Goal: Task Accomplishment & Management: Complete application form

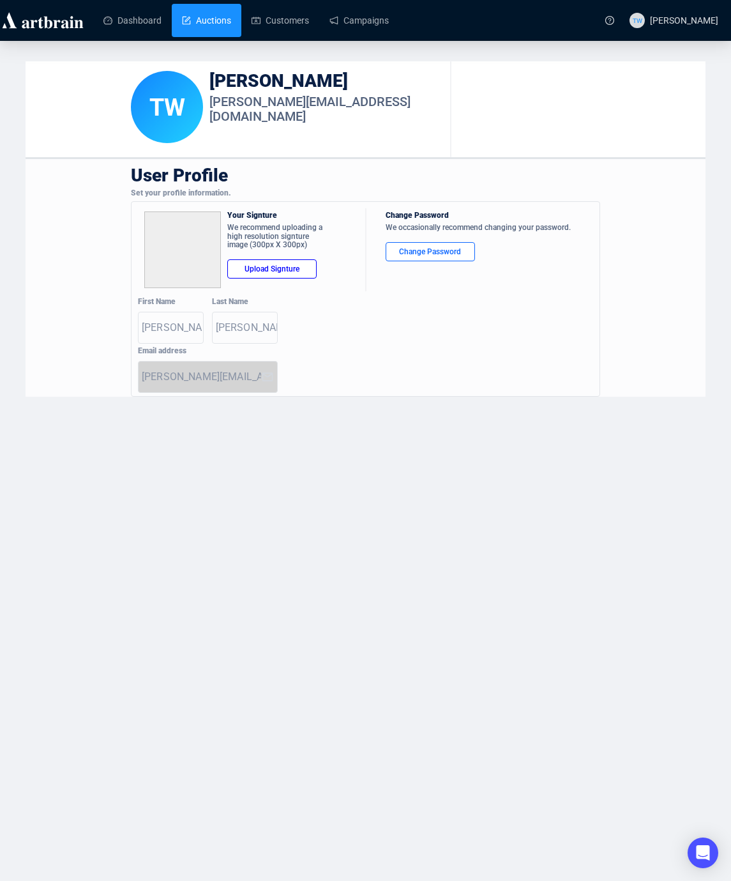
click at [203, 22] on link "Auctions" at bounding box center [206, 20] width 49 height 33
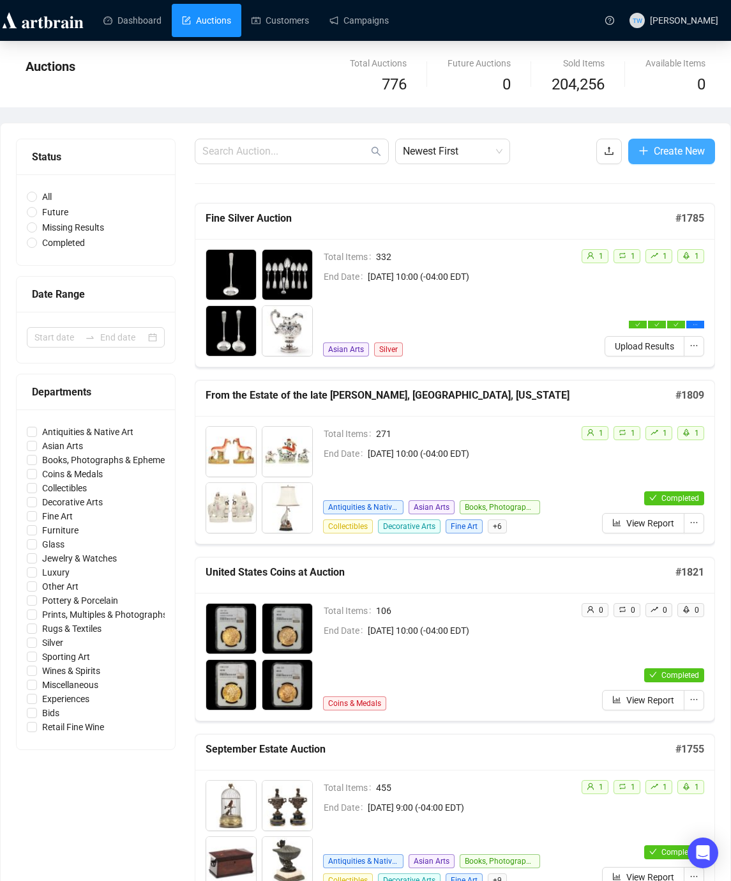
click at [670, 162] on button "Create New" at bounding box center [671, 152] width 87 height 26
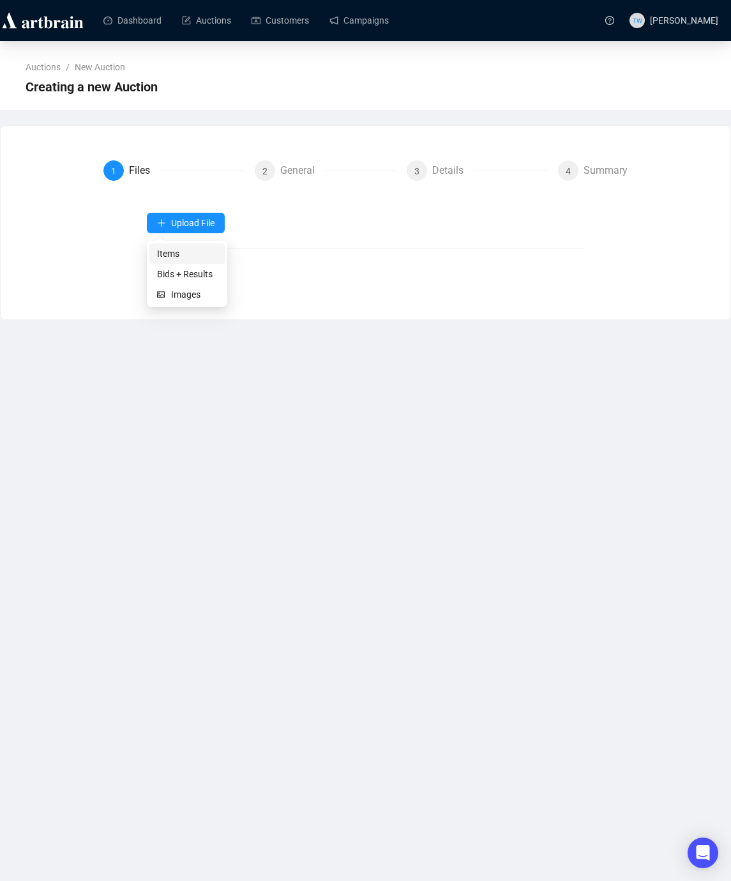
click at [183, 252] on span "Items" at bounding box center [187, 253] width 60 height 14
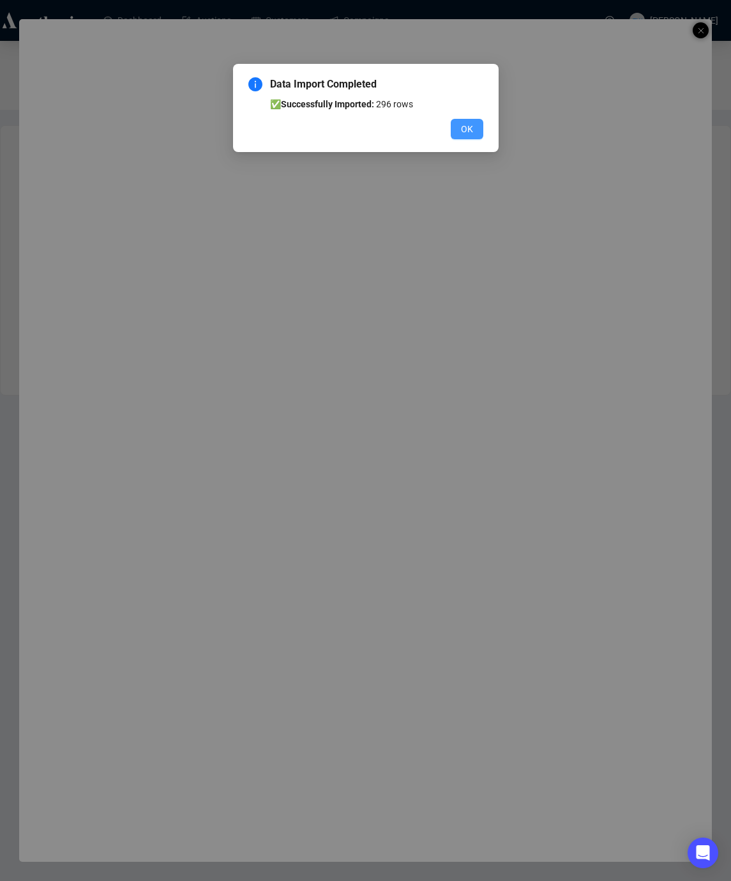
click at [462, 132] on span "OK" at bounding box center [467, 129] width 12 height 14
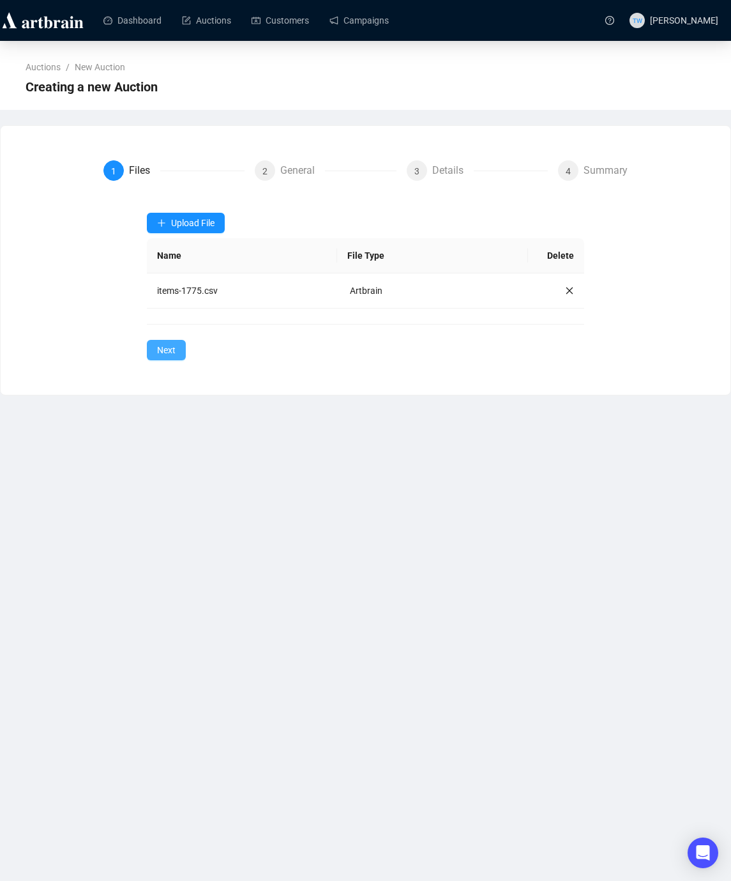
click at [159, 347] on span "Next" at bounding box center [166, 350] width 19 height 14
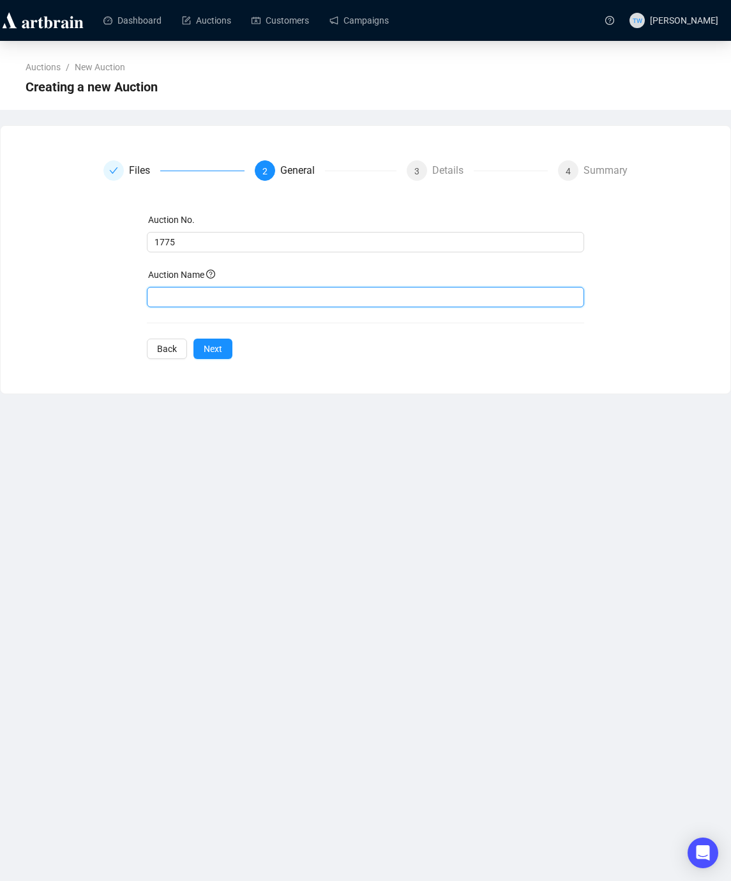
click at [200, 299] on input "text" at bounding box center [365, 297] width 437 height 20
paste input "Modern & Contemporary Auction"
click at [159, 296] on input "Modern & Contemporary Auction" at bounding box center [365, 297] width 437 height 20
type input "Modern & Contemporary Auction"
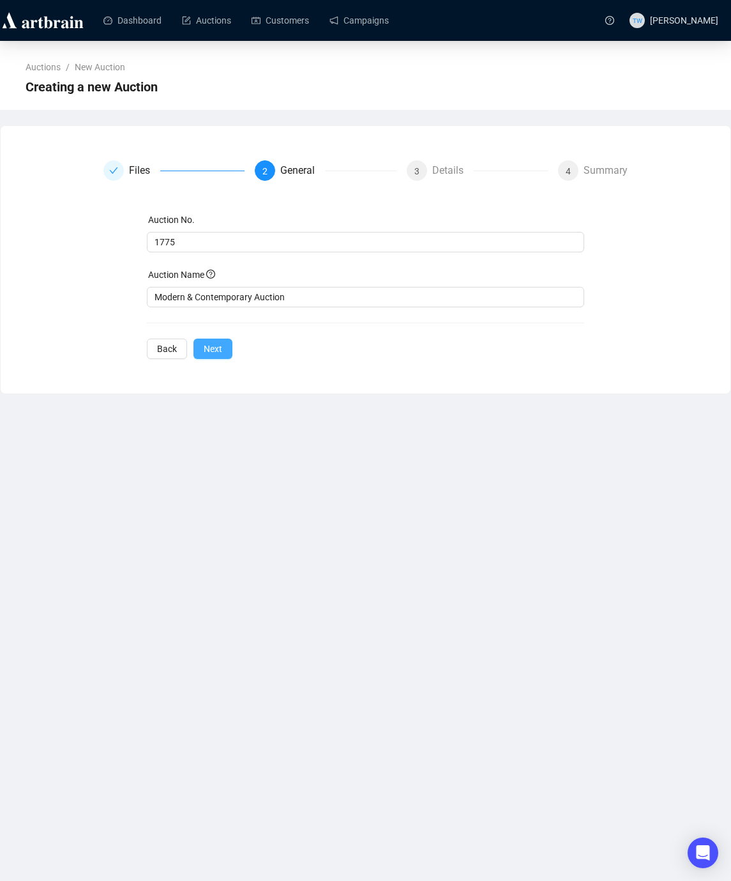
click at [211, 349] on span "Next" at bounding box center [213, 349] width 19 height 14
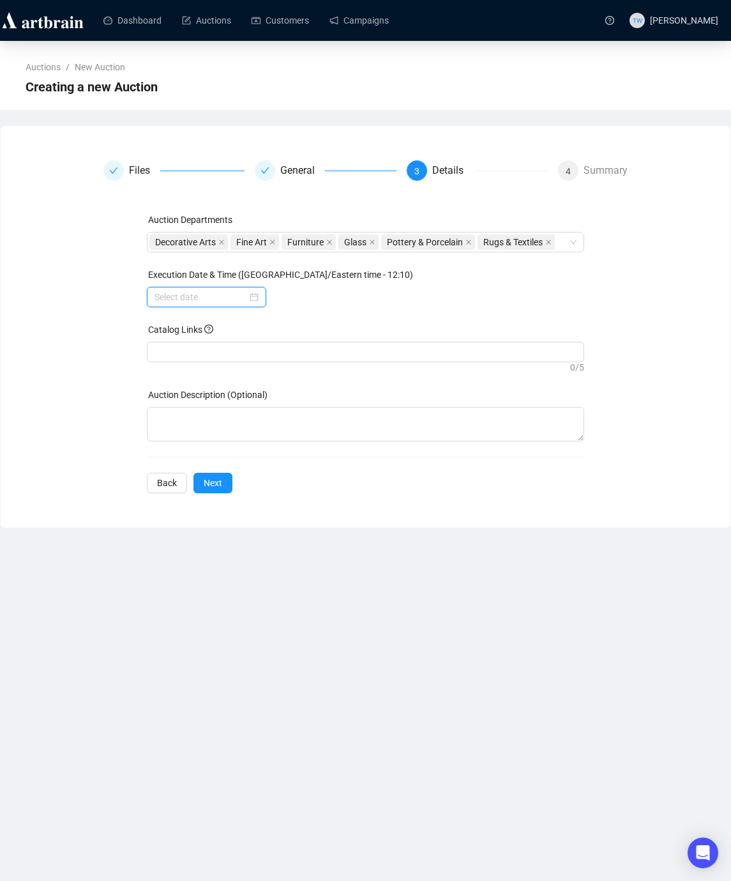
click at [199, 304] on input at bounding box center [201, 297] width 93 height 14
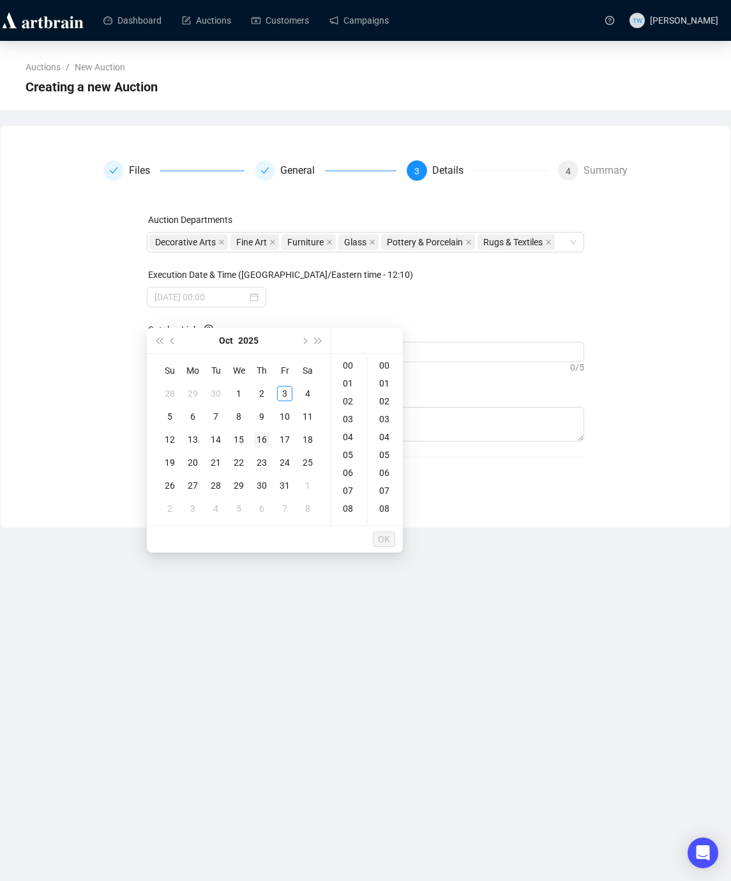
click at [259, 435] on div "16" at bounding box center [261, 439] width 15 height 15
click at [350, 518] on div "10" at bounding box center [349, 516] width 31 height 18
type input "2025-10-16 10:00"
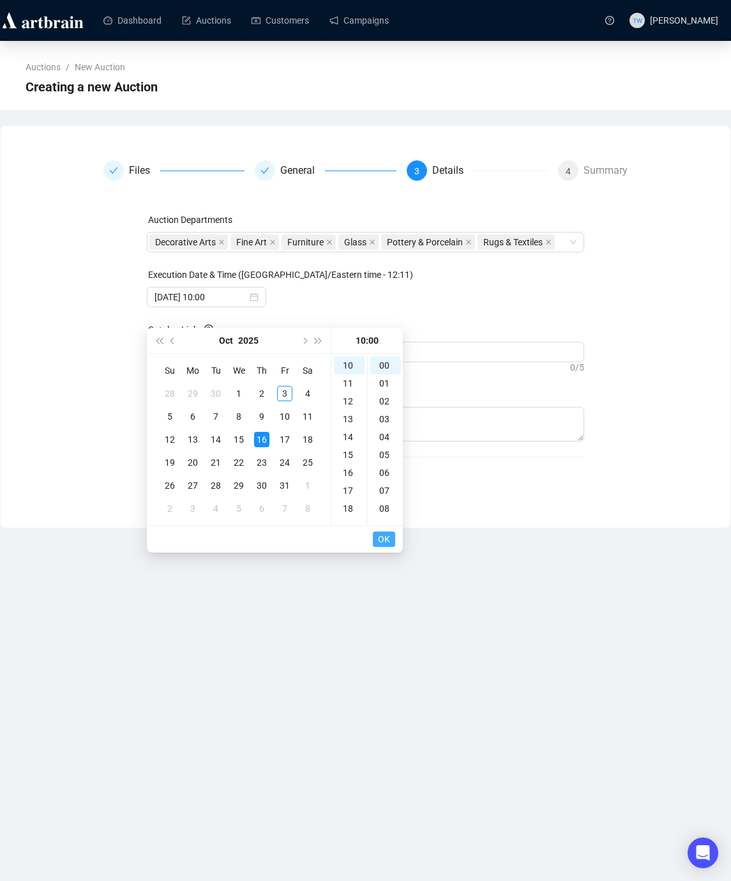
click at [381, 536] on span "OK" at bounding box center [384, 539] width 12 height 24
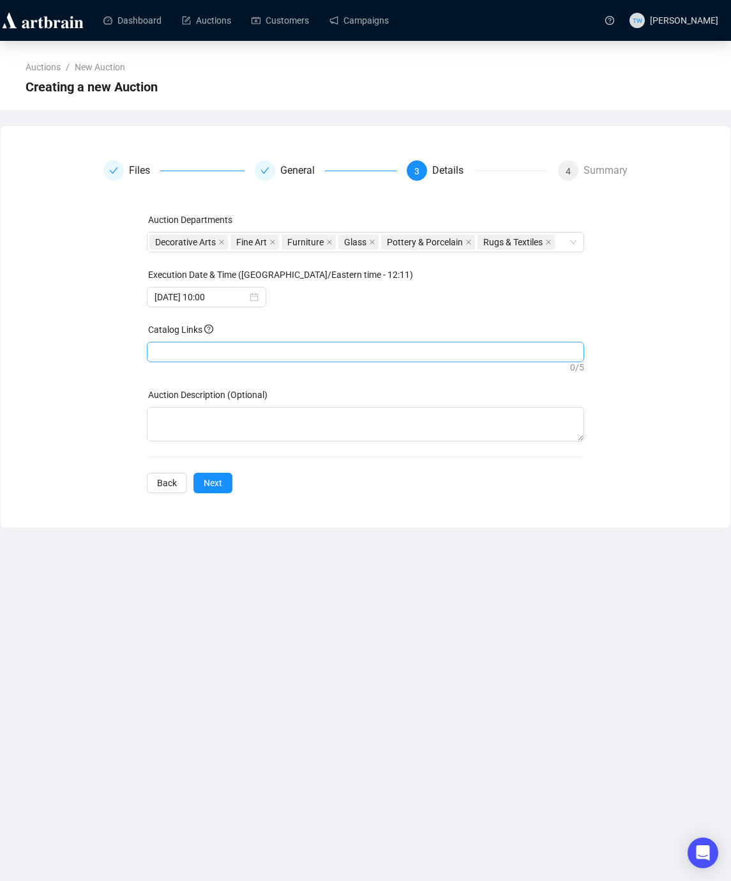
click at [260, 361] on div at bounding box center [365, 352] width 432 height 18
paste input "https://www.lelandlittle.com/auction/modern-contemporary-auction/233231/"
type input "https://www.lelandlittle.com/auction/modern-contemporary-auction/233231/"
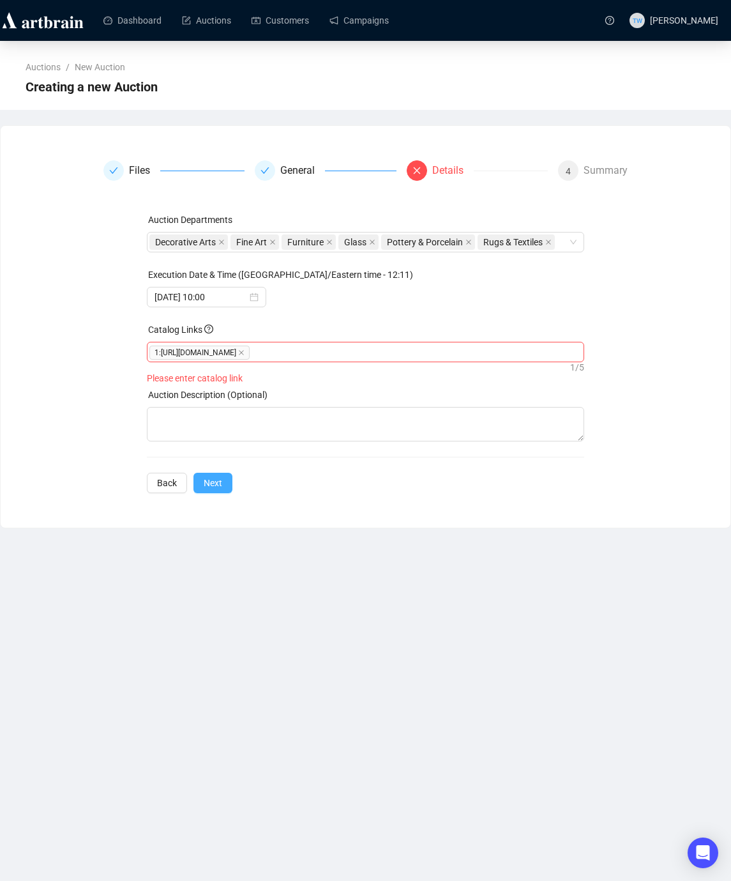
click at [212, 490] on span "Next" at bounding box center [213, 483] width 19 height 14
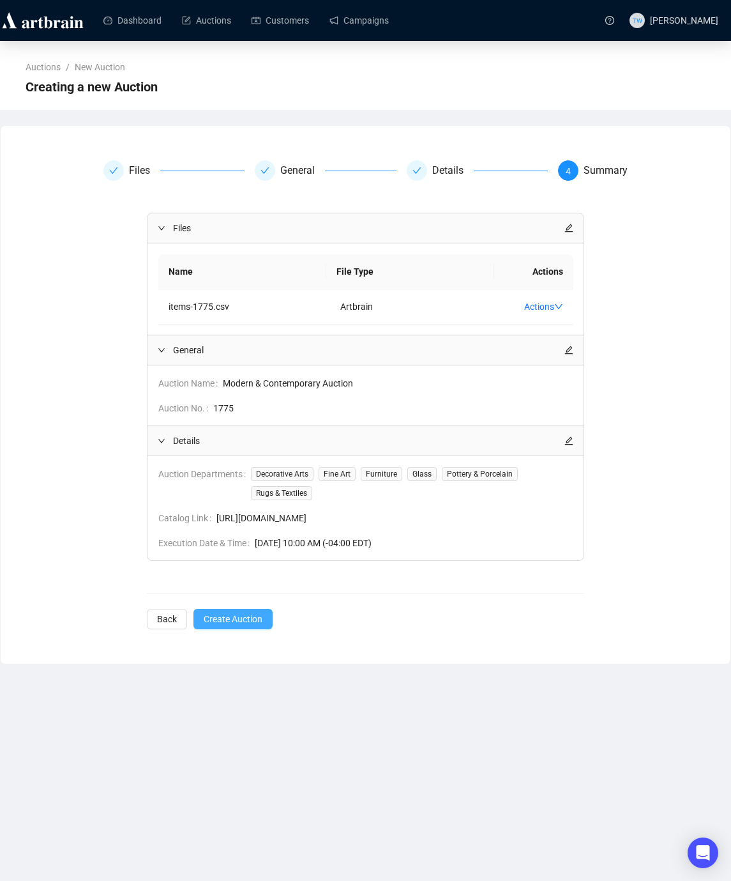
click at [231, 623] on span "Create Auction" at bounding box center [233, 619] width 59 height 14
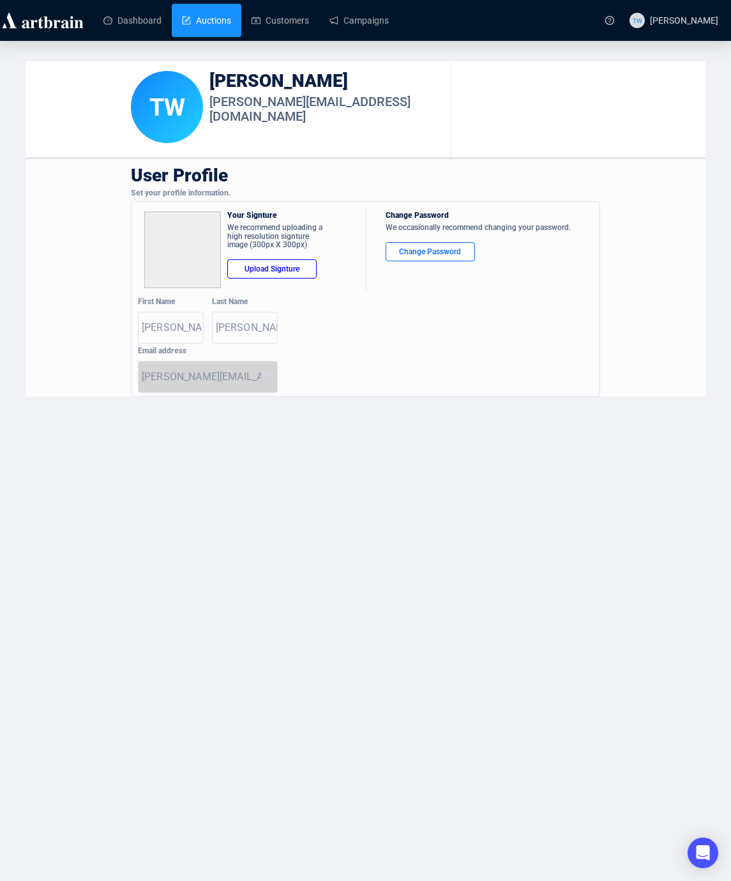
click at [220, 12] on link "Auctions" at bounding box center [206, 20] width 49 height 33
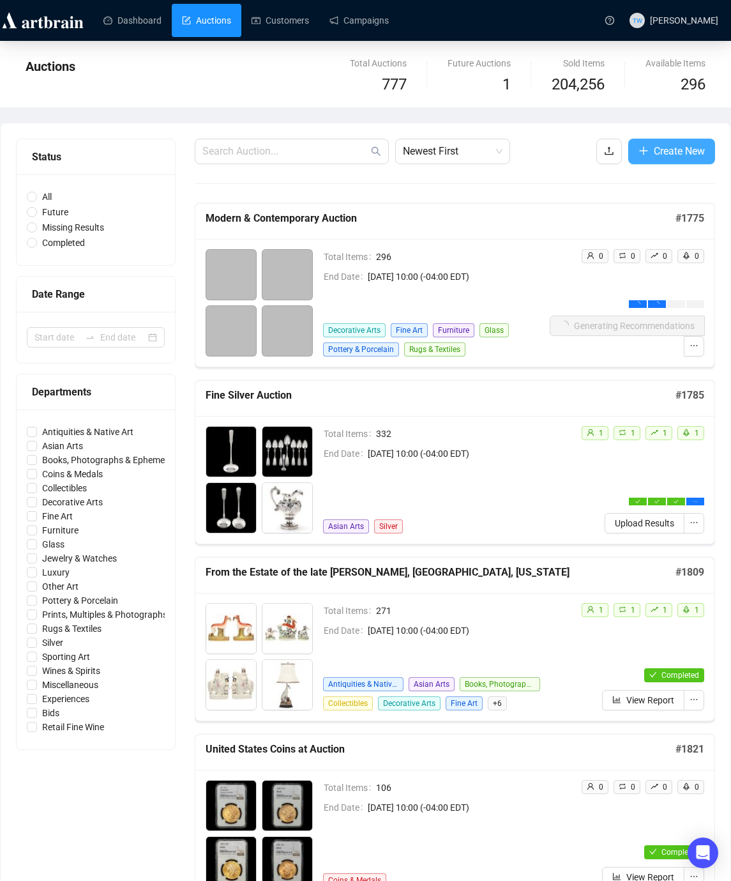
click at [686, 155] on span "Create New" at bounding box center [679, 151] width 51 height 16
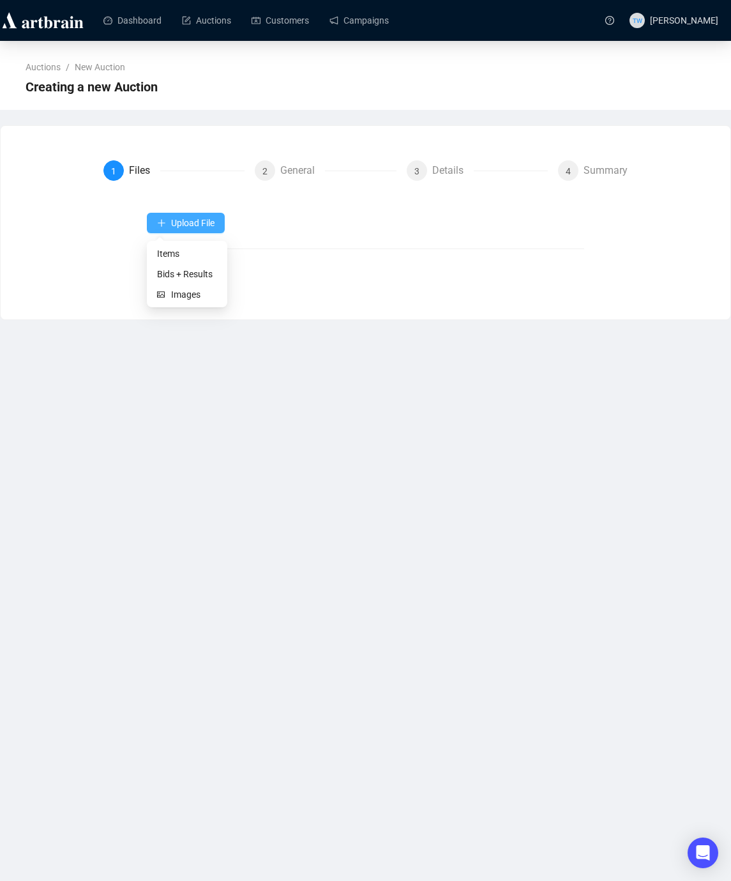
click at [190, 224] on span "Upload File" at bounding box center [192, 223] width 43 height 10
click at [173, 255] on span "Items" at bounding box center [187, 253] width 60 height 14
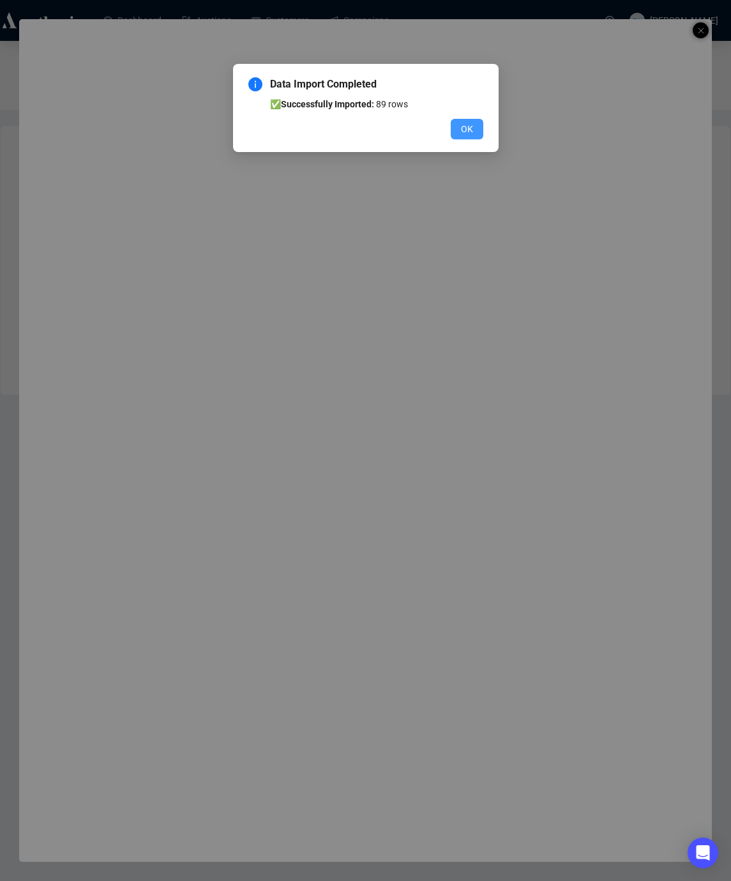
click at [458, 130] on button "OK" at bounding box center [467, 129] width 33 height 20
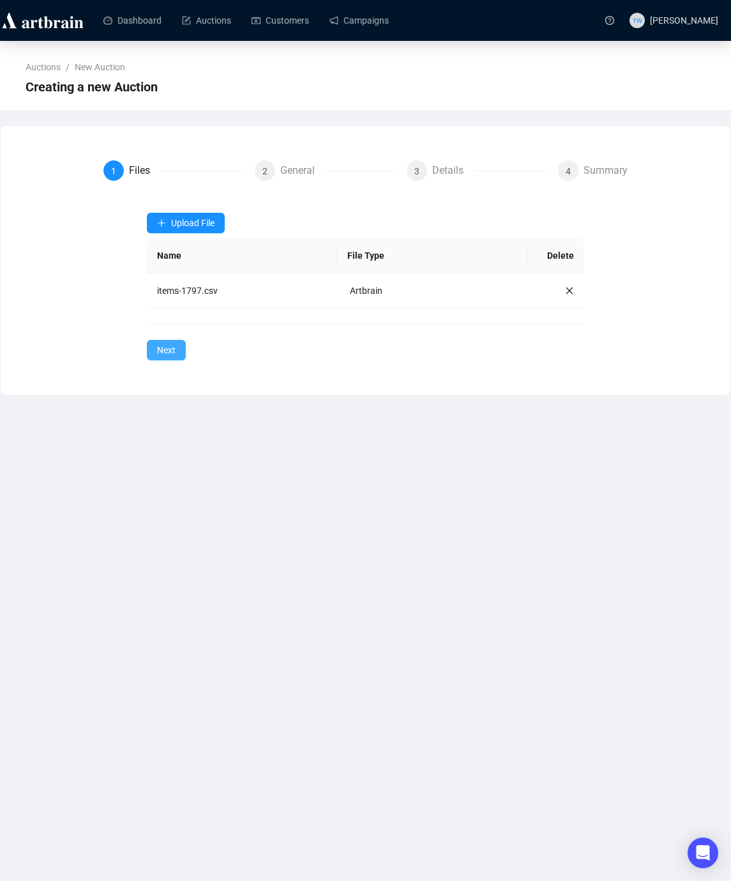
click at [165, 351] on span "Next" at bounding box center [166, 350] width 19 height 14
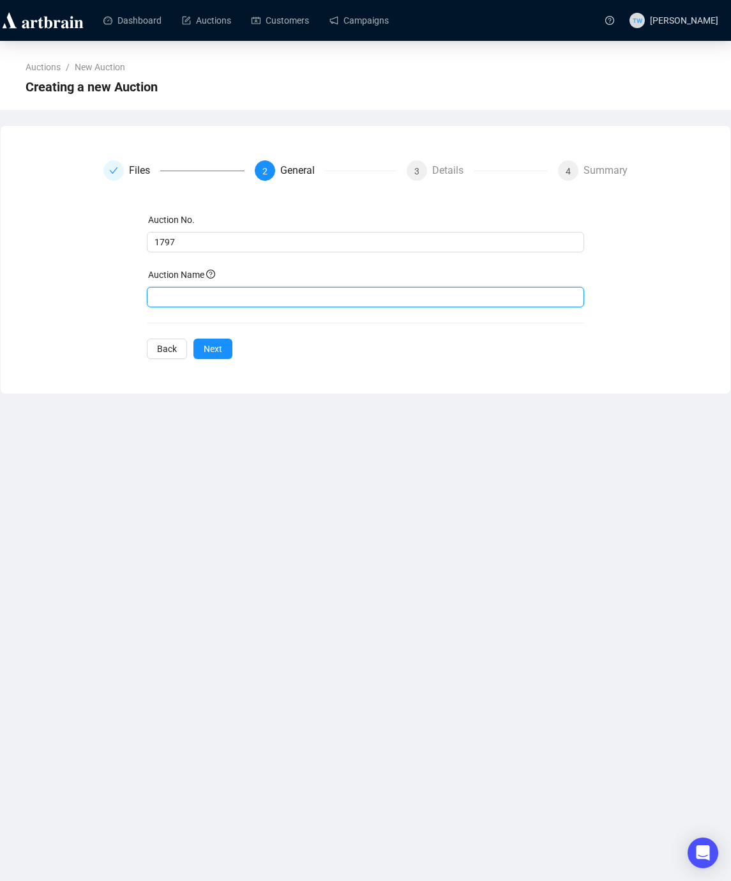
click at [181, 299] on input "text" at bounding box center [365, 297] width 437 height 20
paste input "Prints & Photographs Auction"
type input "Prints & Photographs Auction"
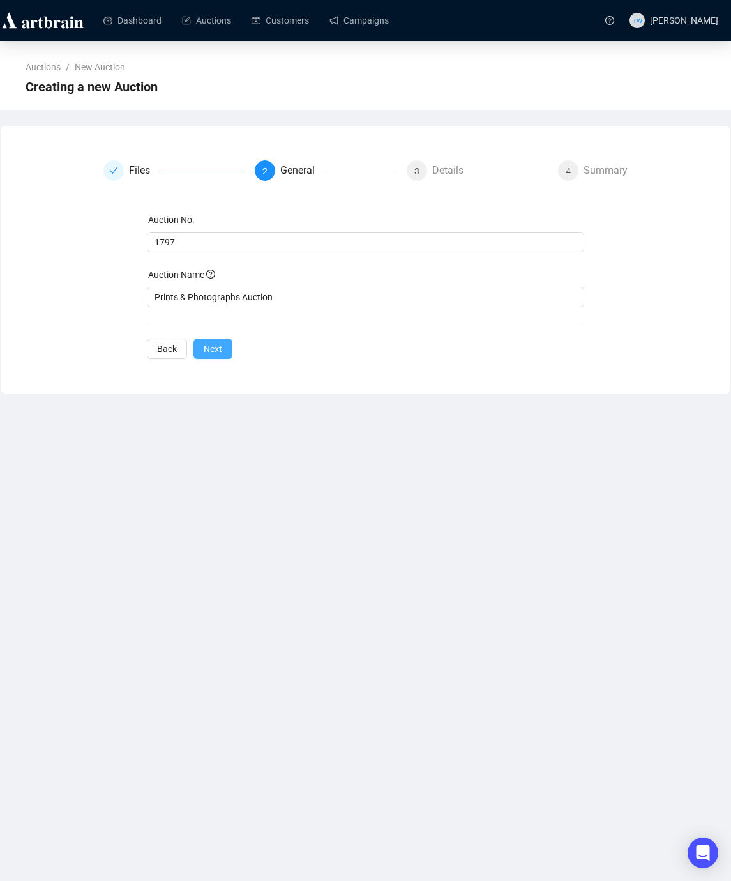
click at [211, 346] on span "Next" at bounding box center [213, 349] width 19 height 14
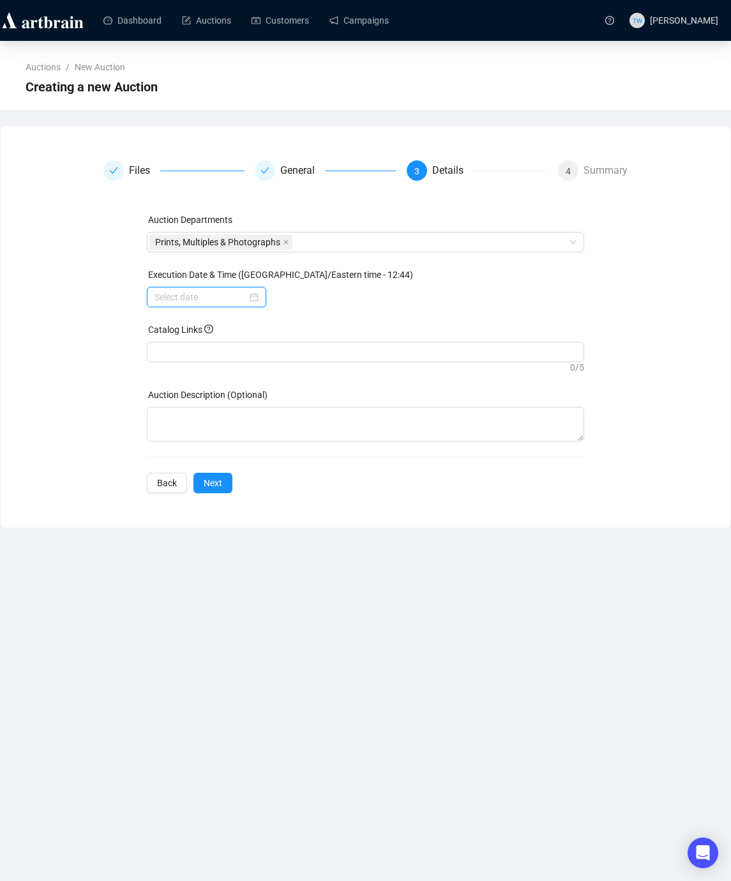
click at [200, 294] on input at bounding box center [201, 297] width 93 height 14
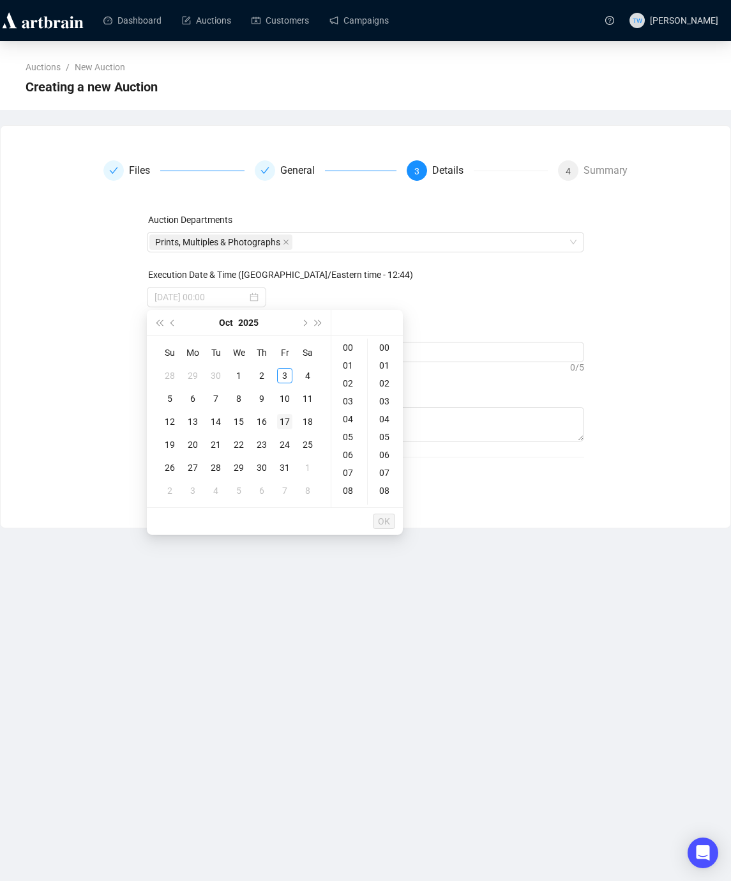
click at [284, 419] on div "17" at bounding box center [284, 421] width 15 height 15
click at [347, 498] on div "10" at bounding box center [349, 496] width 31 height 18
type input "[DATE] 10:00"
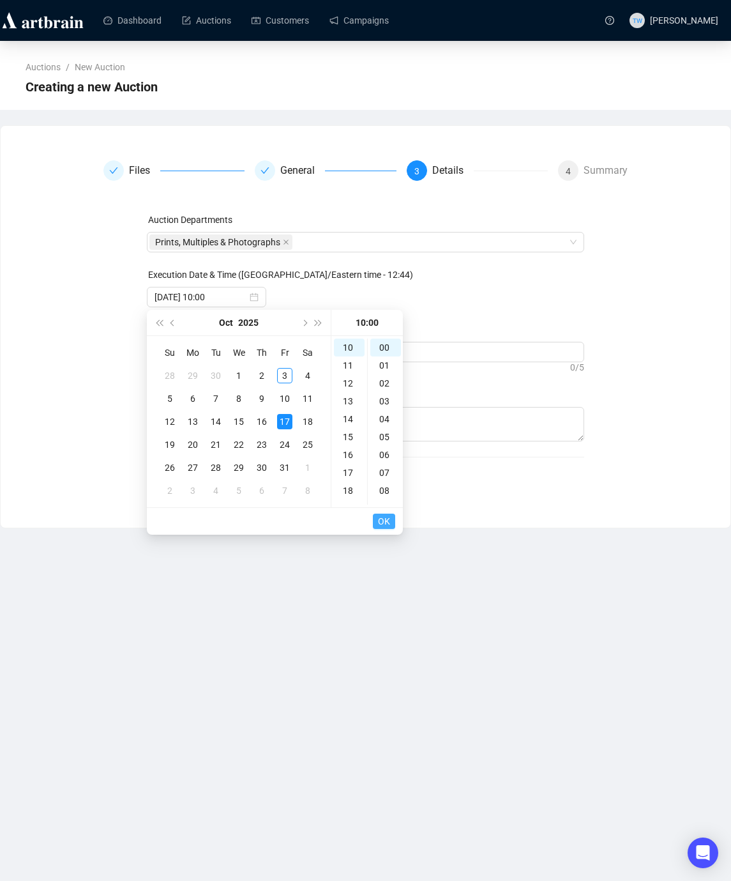
click at [385, 518] on span "OK" at bounding box center [384, 521] width 12 height 24
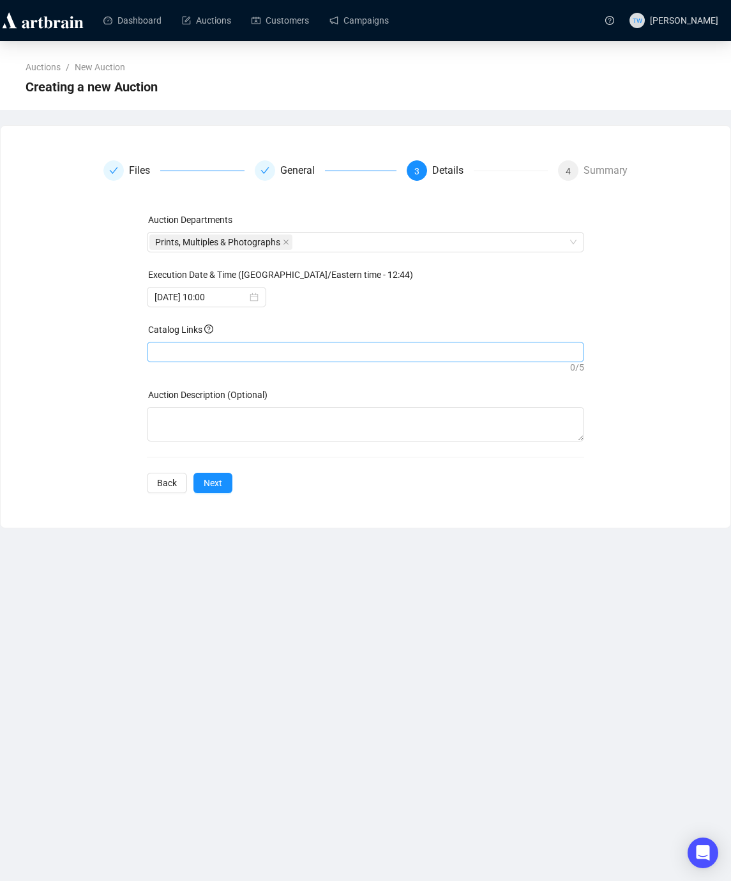
click at [188, 347] on div at bounding box center [365, 352] width 432 height 18
paste input "[URL][DOMAIN_NAME]"
type input "[URL][DOMAIN_NAME]"
click at [216, 487] on span "Next" at bounding box center [213, 483] width 19 height 14
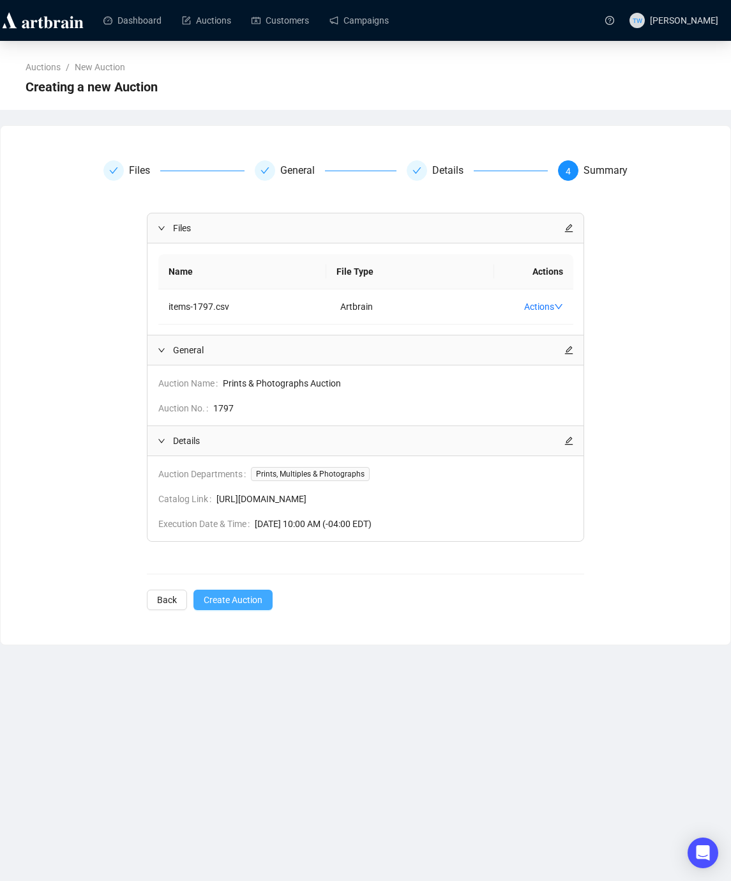
click at [231, 597] on span "Create Auction" at bounding box center [233, 600] width 59 height 14
